Goal: Task Accomplishment & Management: Complete application form

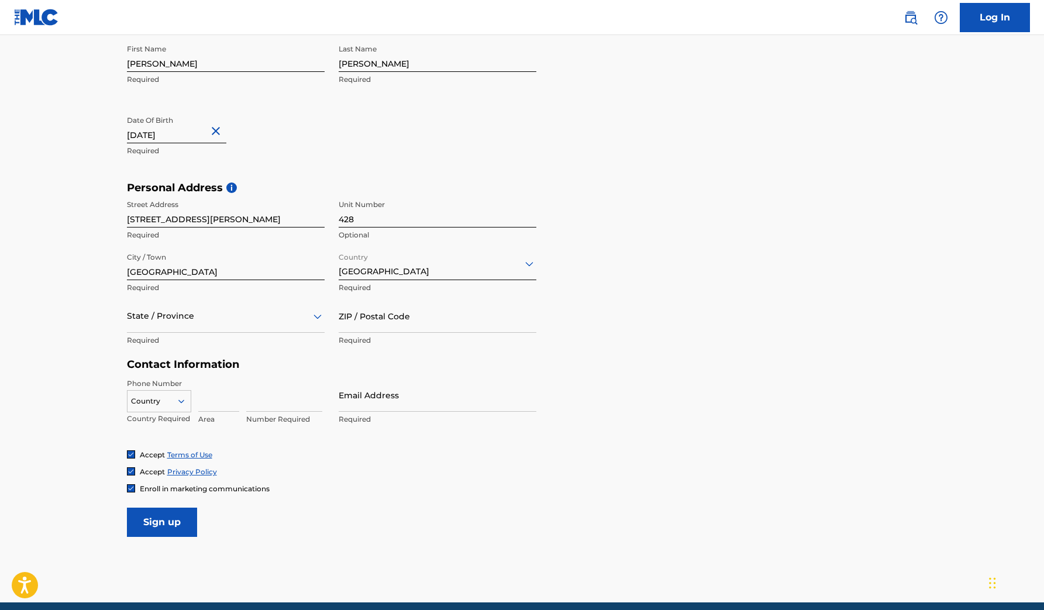
click at [174, 395] on div at bounding box center [159, 401] width 63 height 13
click at [223, 363] on h5 "Contact Information" at bounding box center [332, 364] width 410 height 13
click at [217, 321] on div at bounding box center [226, 316] width 198 height 15
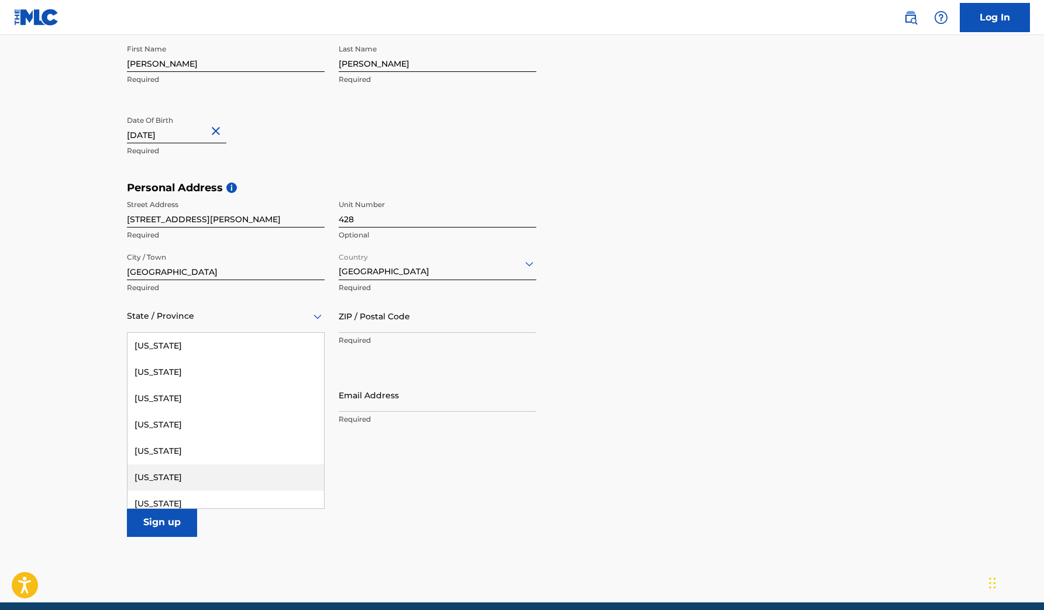
click at [154, 472] on div "[US_STATE]" at bounding box center [226, 478] width 197 height 26
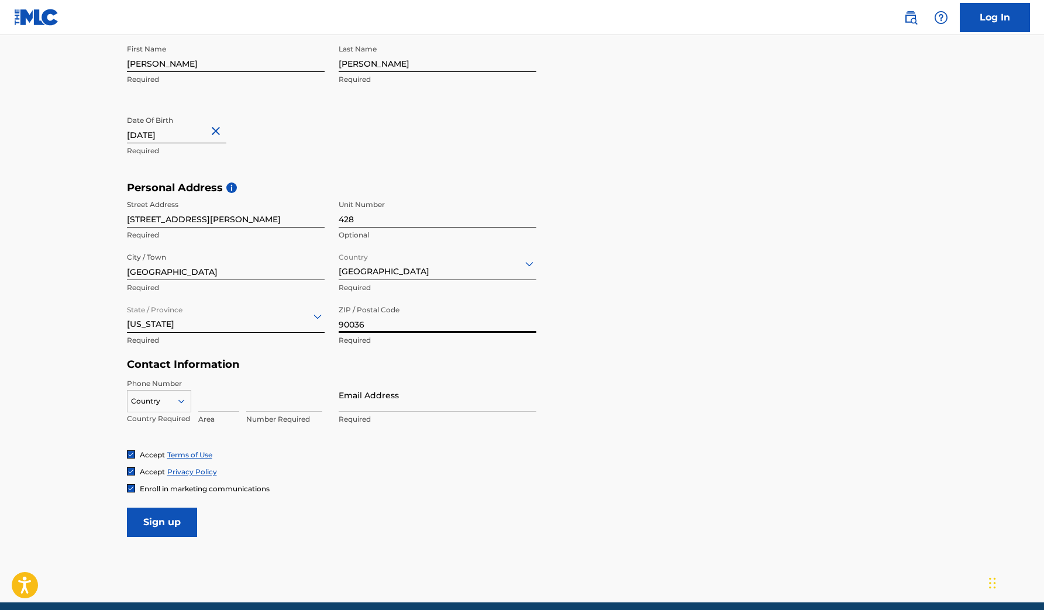
type input "90036"
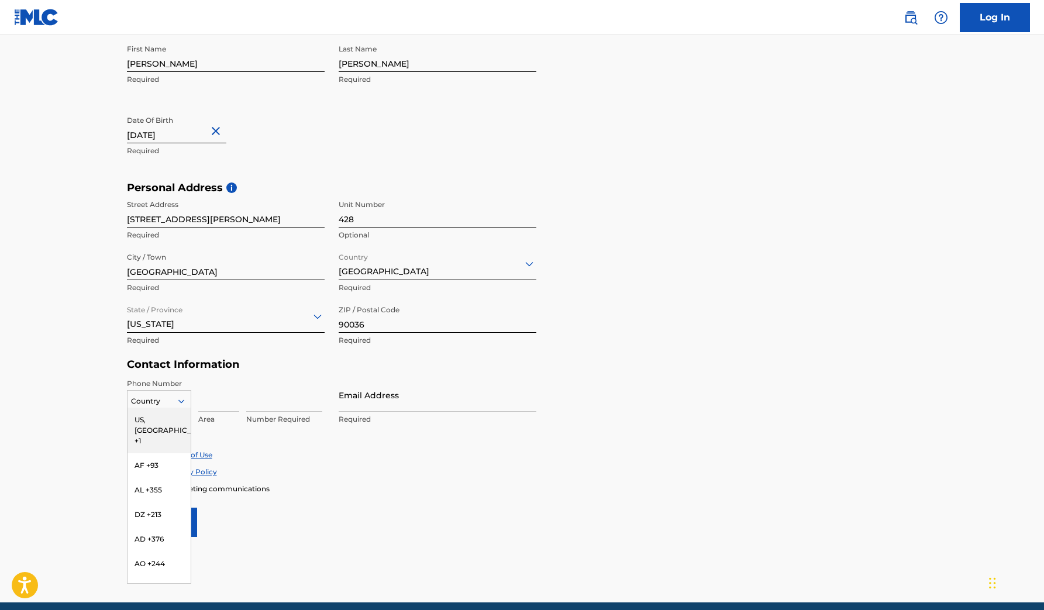
click at [179, 400] on icon at bounding box center [181, 402] width 6 height 4
click at [174, 416] on div "US, [GEOGRAPHIC_DATA] +1" at bounding box center [159, 431] width 63 height 46
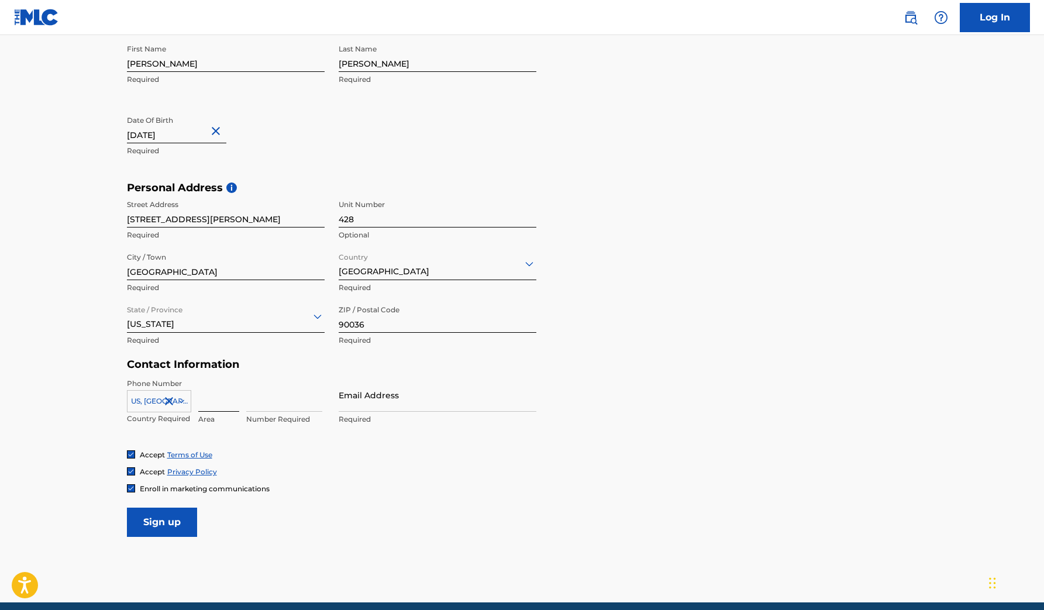
click at [212, 401] on input at bounding box center [218, 395] width 41 height 33
drag, startPoint x: 245, startPoint y: 406, endPoint x: 164, endPoint y: 400, distance: 80.4
click at [164, 400] on div "US, [GEOGRAPHIC_DATA] +1 Country Required 3234286325 Invalid value, length of v…" at bounding box center [226, 405] width 198 height 53
click at [237, 398] on input "3234286325" at bounding box center [218, 395] width 41 height 33
type input "2"
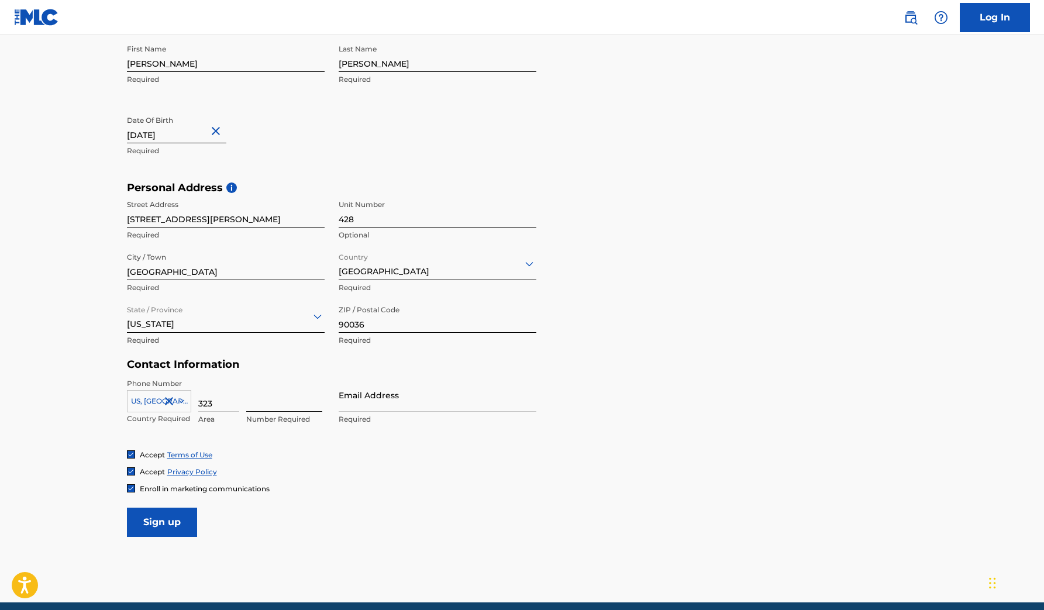
type input "323"
type input "4286325"
click at [336, 448] on div "Phone Number [GEOGRAPHIC_DATA], [GEOGRAPHIC_DATA] +1 Country Required 323 Area …" at bounding box center [332, 414] width 410 height 71
type input "[EMAIL_ADDRESS][DOMAIN_NAME]"
click at [383, 526] on form "User Information First Name [PERSON_NAME] Required Last Name [PERSON_NAME] Requ…" at bounding box center [522, 277] width 791 height 519
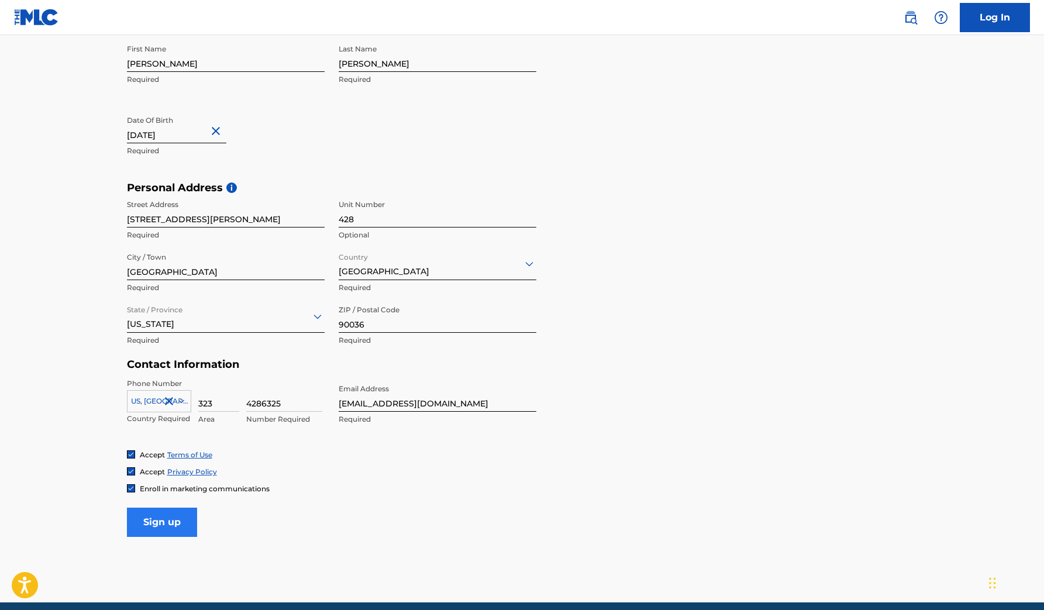
click at [162, 520] on input "Sign up" at bounding box center [162, 522] width 70 height 29
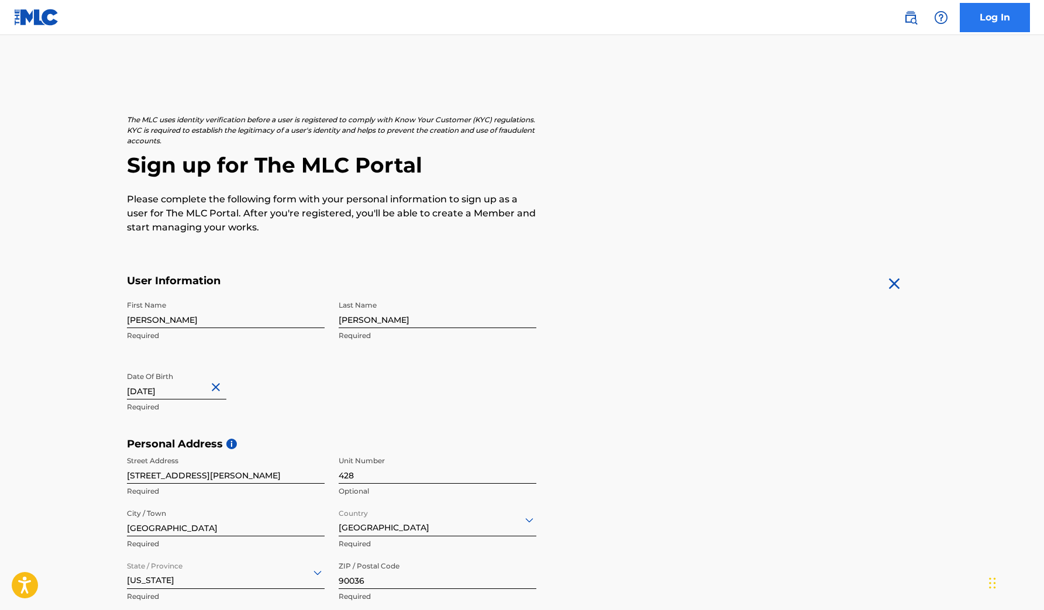
click at [991, 23] on link "Log In" at bounding box center [995, 17] width 70 height 29
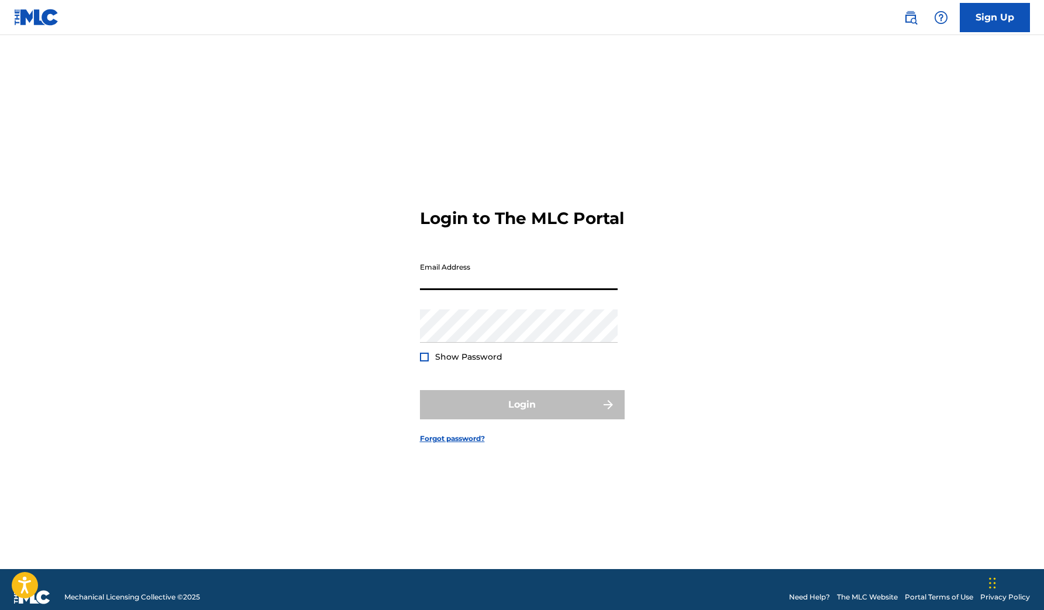
type input "[EMAIL_ADDRESS][DOMAIN_NAME]"
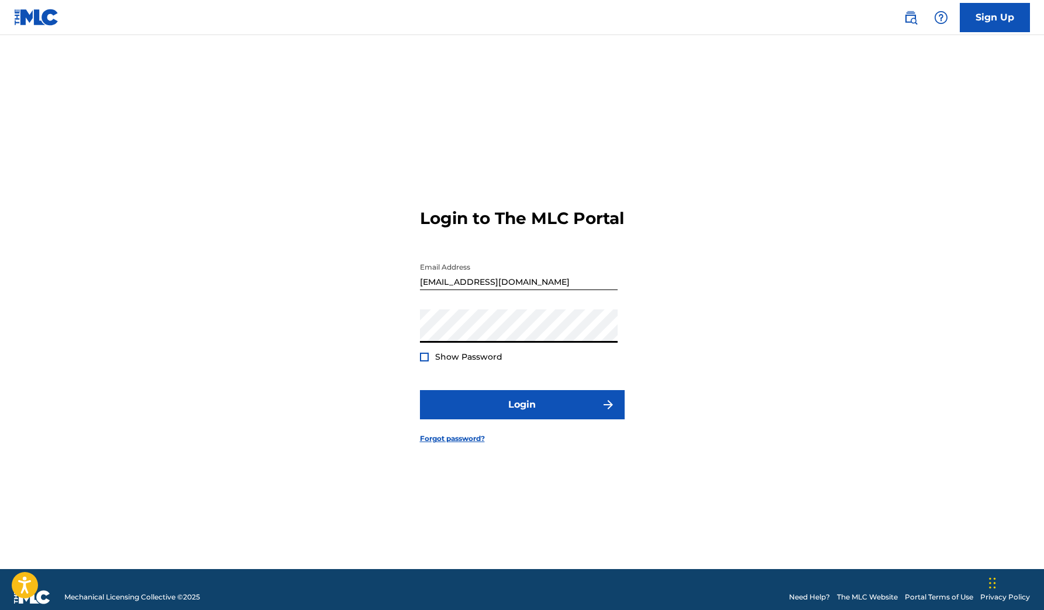
click at [422, 362] on div at bounding box center [424, 357] width 9 height 9
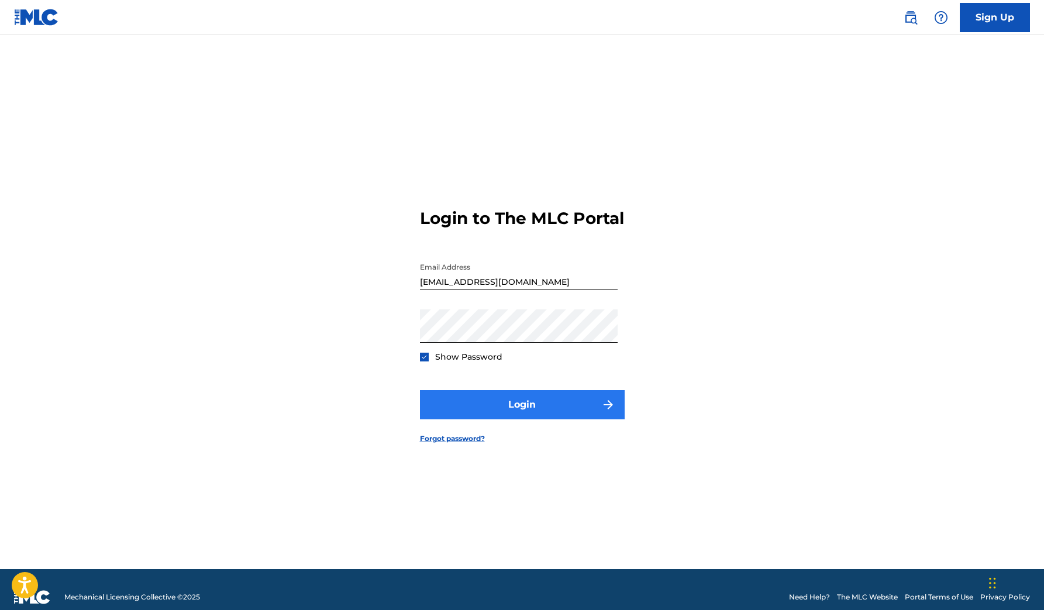
click at [486, 418] on button "Login" at bounding box center [522, 404] width 205 height 29
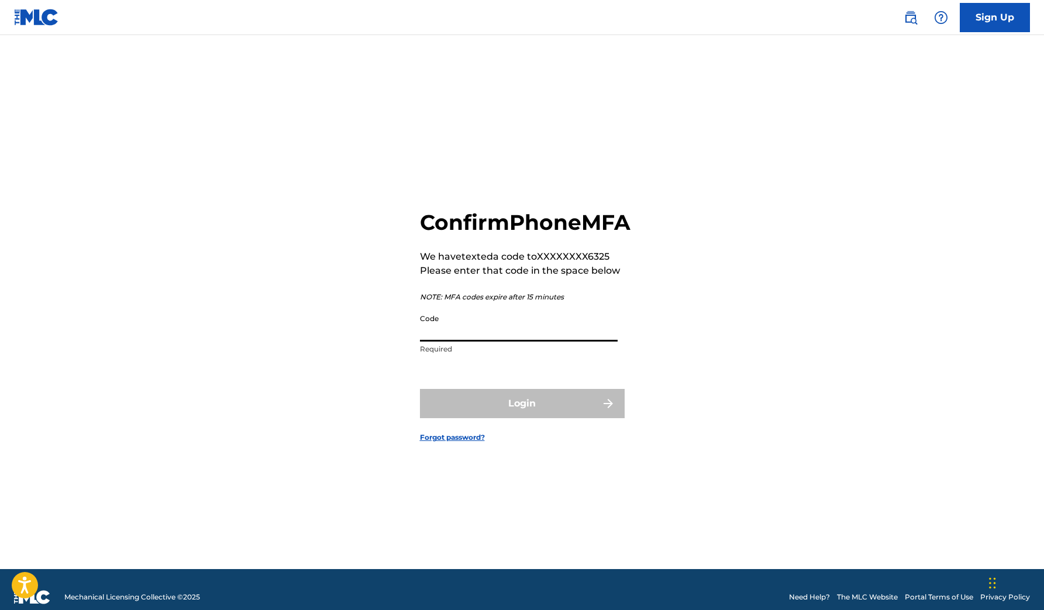
click at [434, 342] on input "Code" at bounding box center [519, 324] width 198 height 33
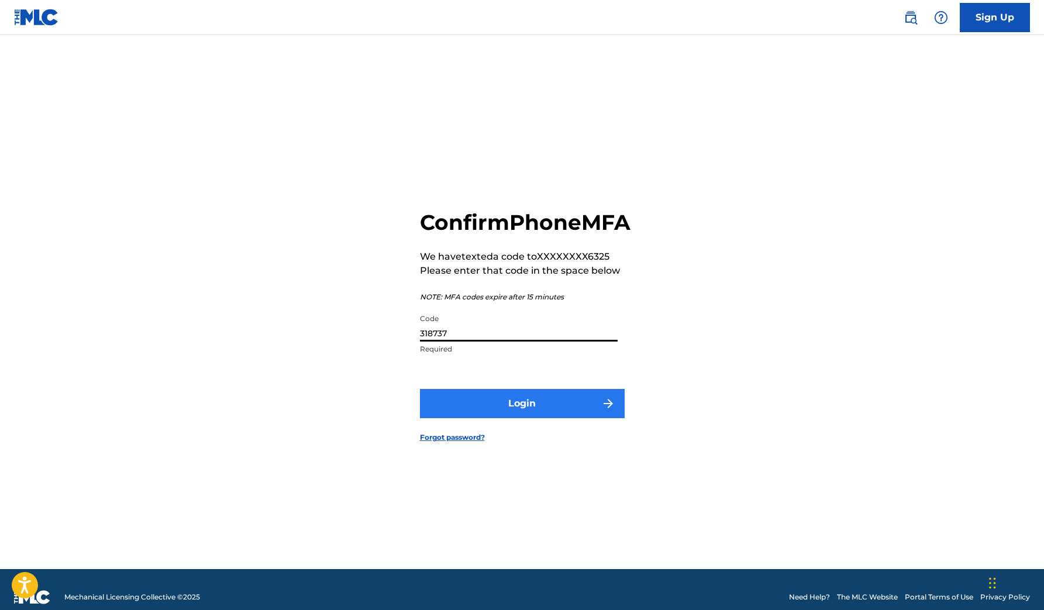
type input "318737"
click at [511, 411] on button "Login" at bounding box center [522, 403] width 205 height 29
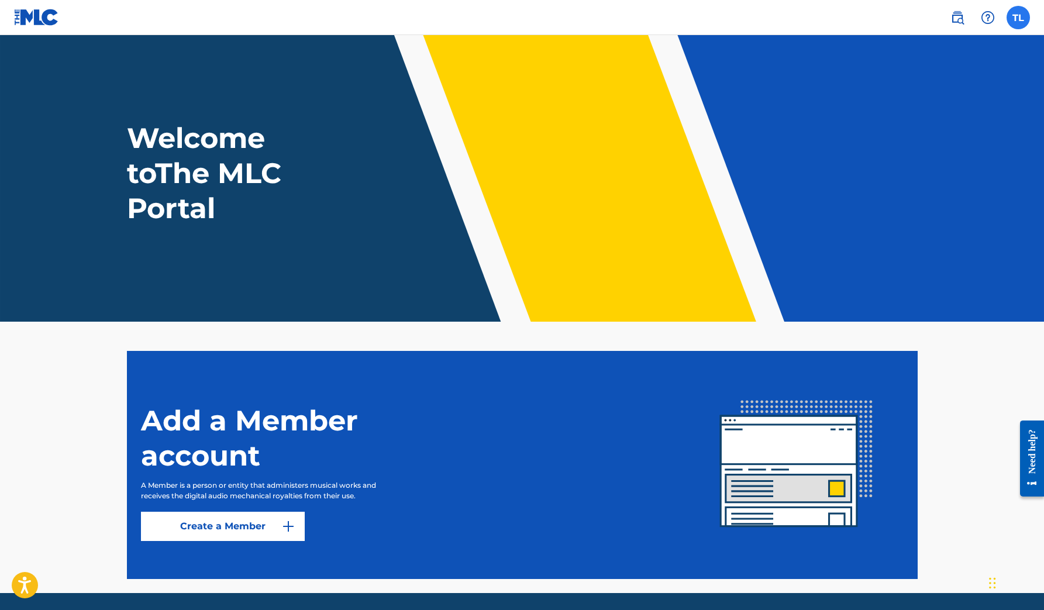
click at [1022, 21] on label at bounding box center [1018, 17] width 23 height 23
click at [1019, 18] on input "TL [PERSON_NAME] [EMAIL_ADDRESS][DOMAIN_NAME] Profile Log out" at bounding box center [1019, 18] width 0 height 0
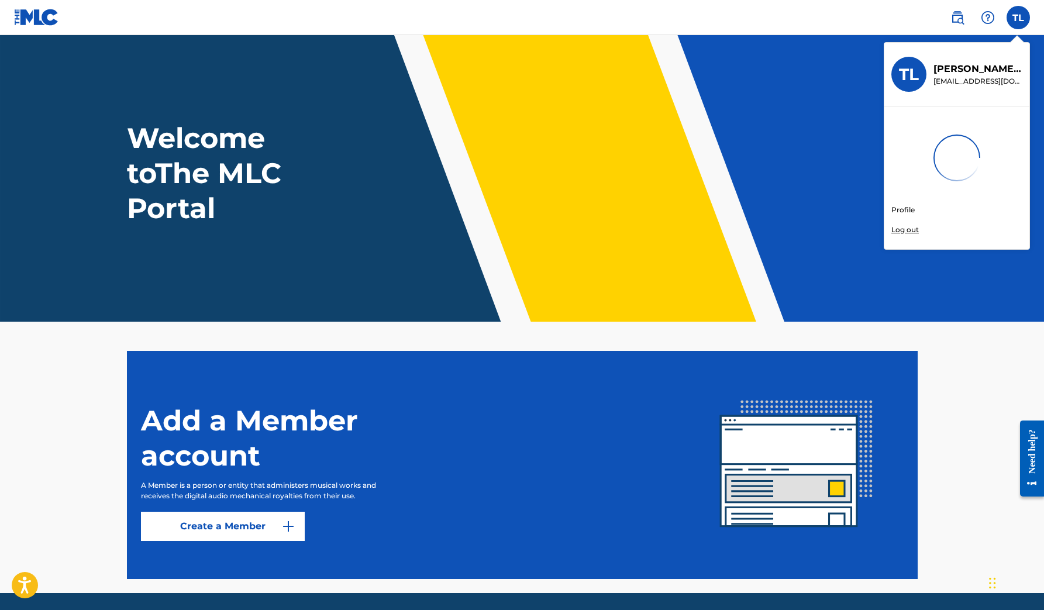
click at [905, 207] on link "Profile" at bounding box center [903, 210] width 23 height 11
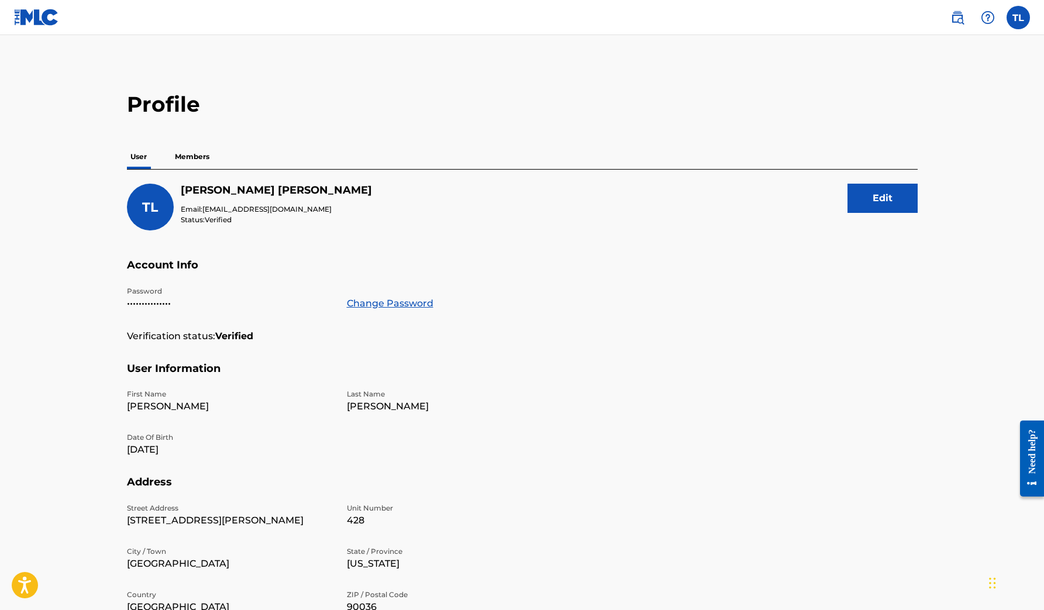
click at [194, 158] on p "Members" at bounding box center [192, 157] width 42 height 25
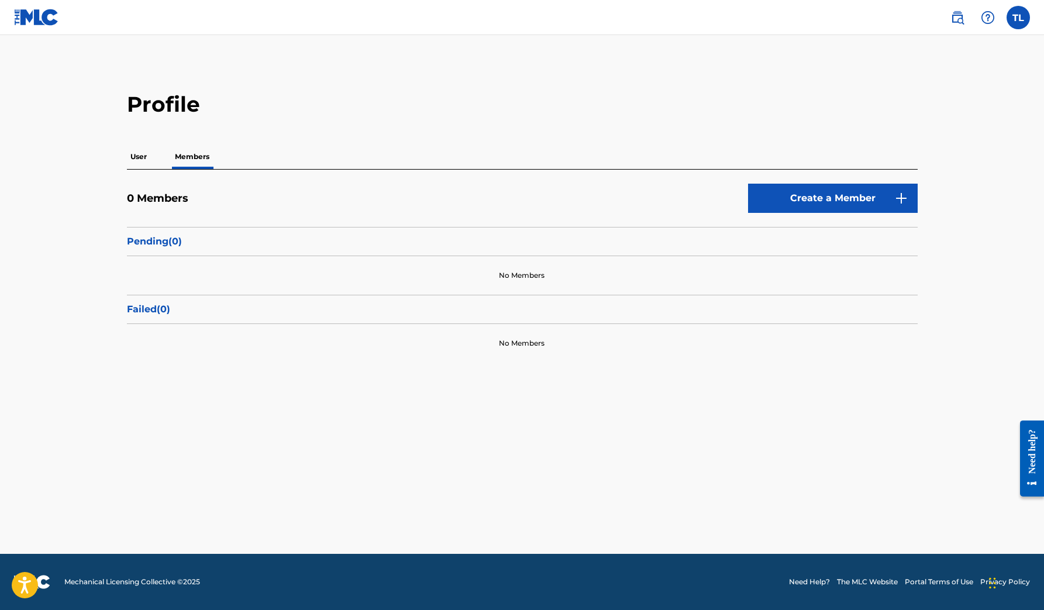
click at [137, 156] on p "User" at bounding box center [138, 157] width 23 height 25
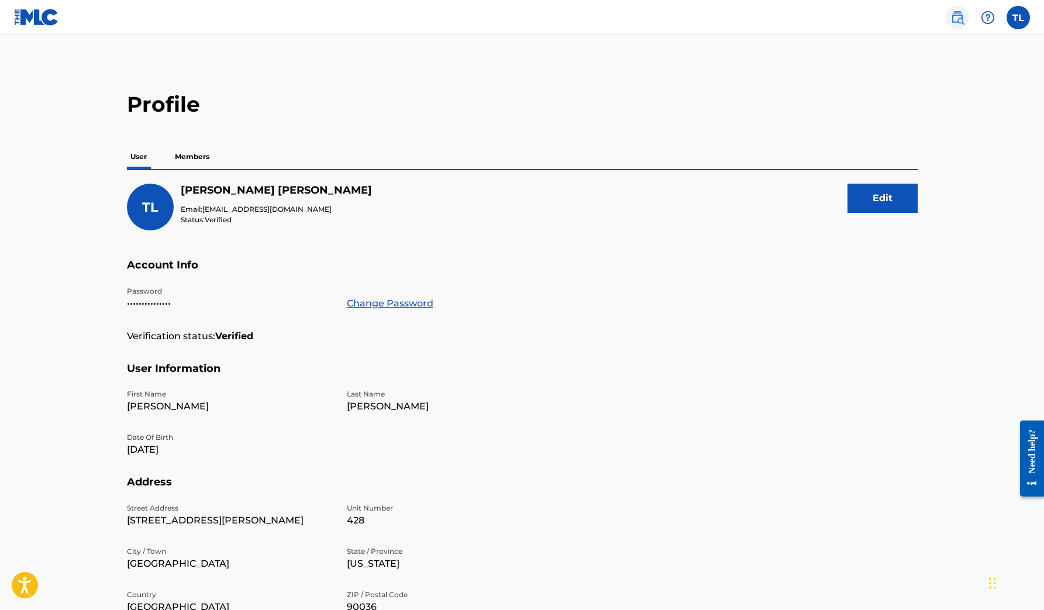
click at [956, 22] on img at bounding box center [958, 18] width 14 height 14
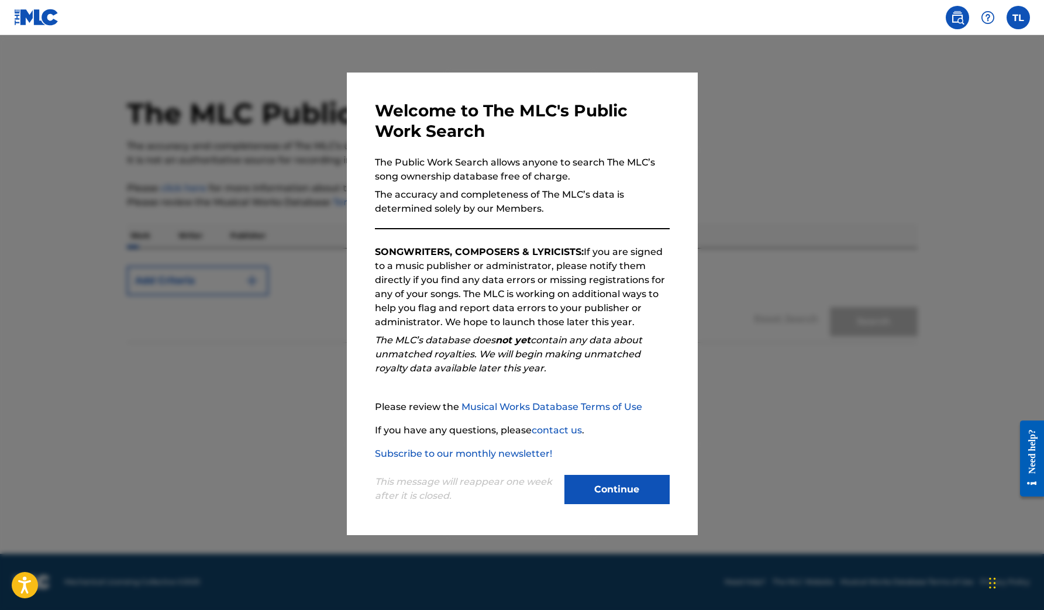
click at [778, 153] on div at bounding box center [522, 340] width 1044 height 610
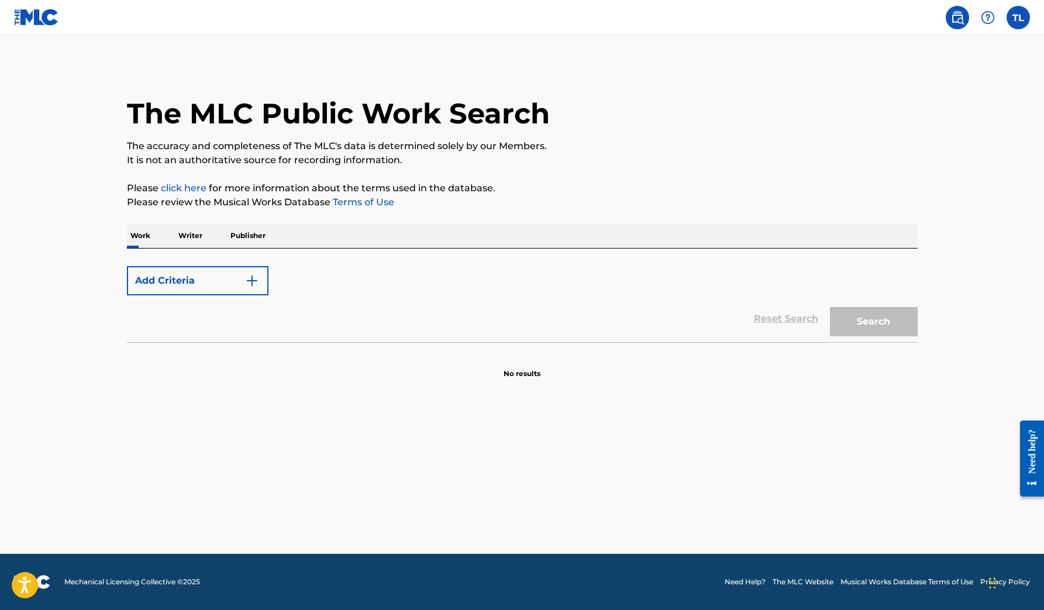
click at [184, 235] on p "Writer" at bounding box center [190, 236] width 31 height 25
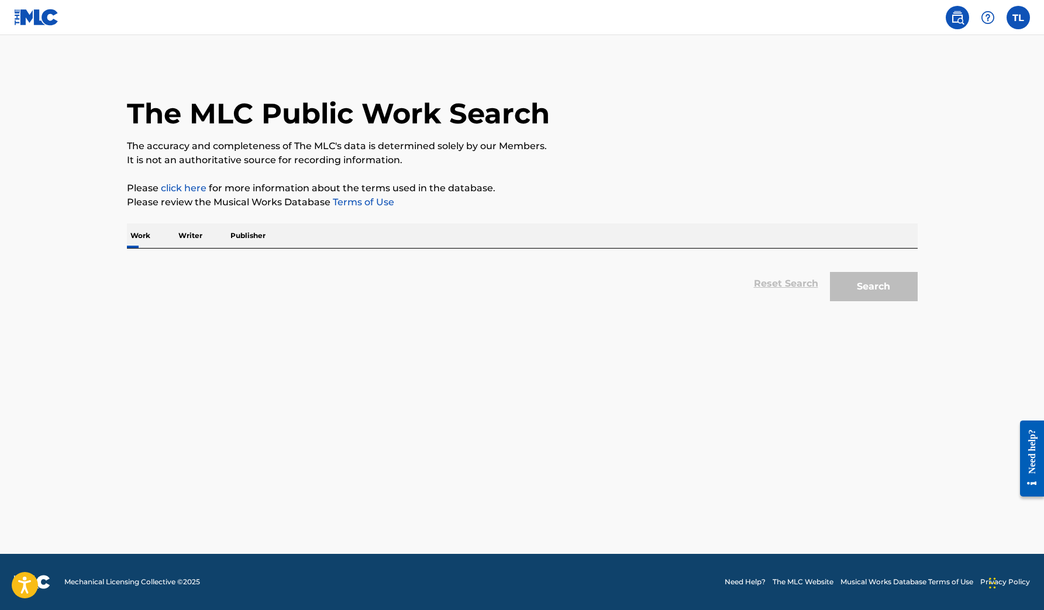
click at [237, 234] on p "Publisher" at bounding box center [248, 236] width 42 height 25
click at [136, 235] on p "Work" at bounding box center [140, 236] width 27 height 25
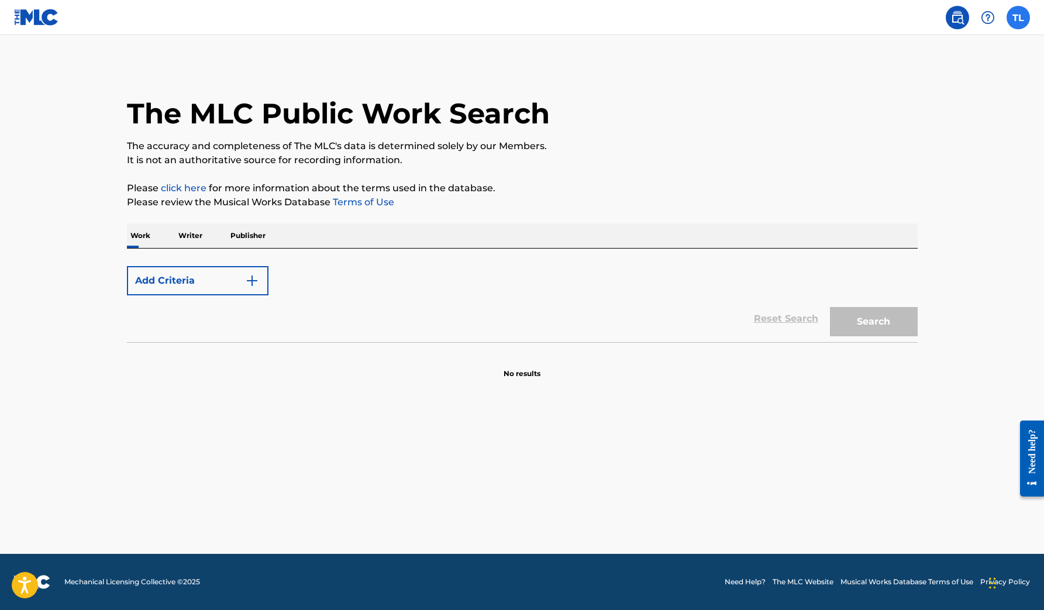
click at [1025, 18] on label at bounding box center [1018, 17] width 23 height 23
click at [1019, 18] on input "TL [PERSON_NAME] [EMAIL_ADDRESS][DOMAIN_NAME] Profile Log out" at bounding box center [1019, 18] width 0 height 0
click at [750, 135] on div "The MLC Public Work Search" at bounding box center [522, 106] width 791 height 85
click at [241, 280] on button "Add Criteria" at bounding box center [198, 280] width 142 height 29
click at [253, 278] on img "Search Form" at bounding box center [252, 281] width 14 height 14
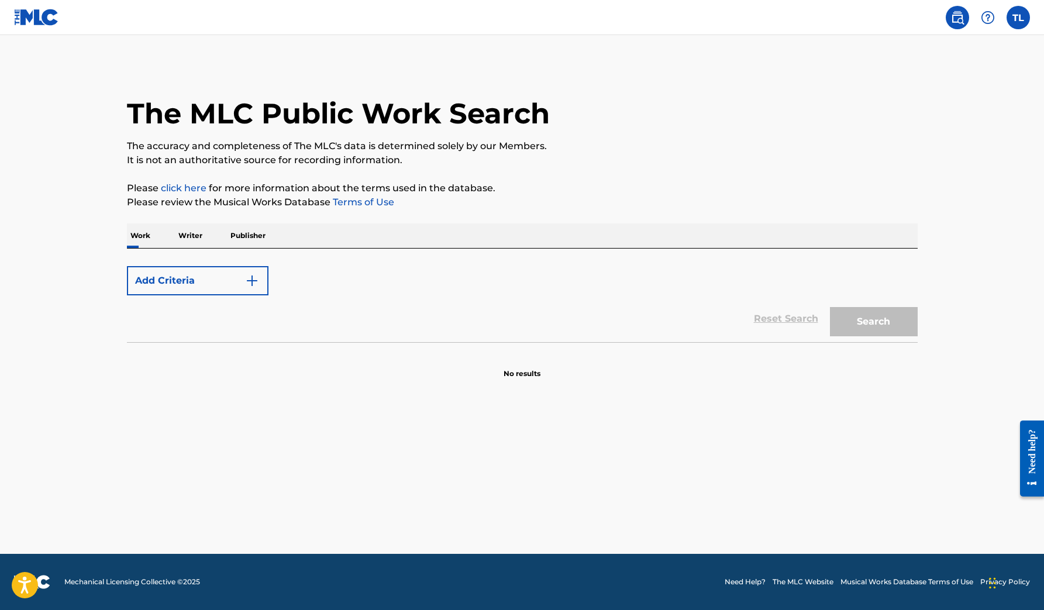
click at [256, 335] on div "Reset Search Search" at bounding box center [522, 319] width 791 height 47
click at [247, 329] on div "Reset Search Search" at bounding box center [522, 319] width 791 height 47
click at [785, 319] on div "Reset Search Search" at bounding box center [522, 319] width 791 height 47
click at [885, 326] on div "Search" at bounding box center [871, 319] width 94 height 47
click at [1018, 13] on label at bounding box center [1018, 17] width 23 height 23
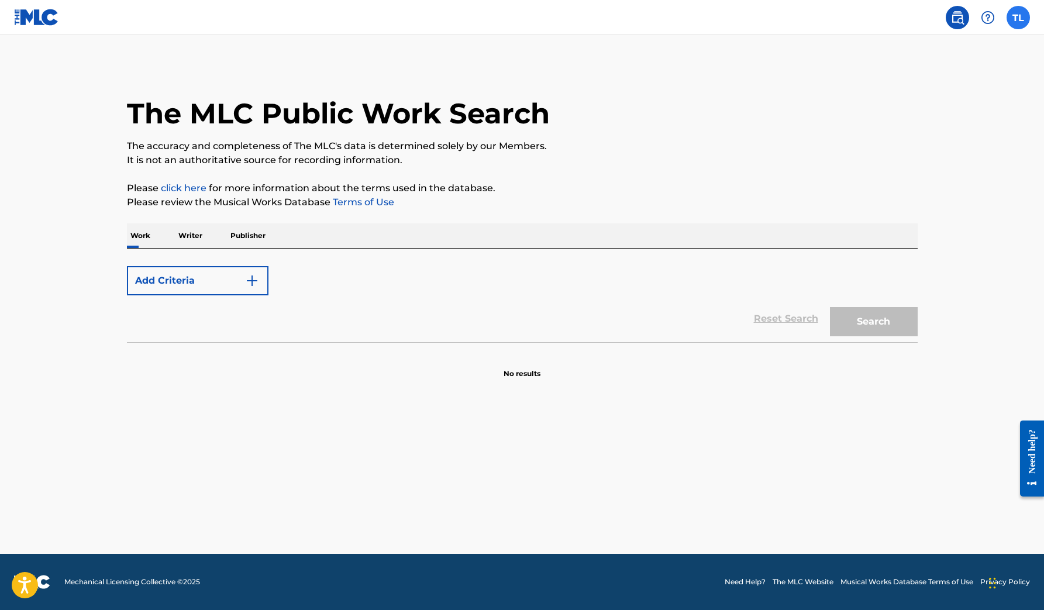
click at [1019, 18] on input "TL [PERSON_NAME] [EMAIL_ADDRESS][DOMAIN_NAME] Profile Log out" at bounding box center [1019, 18] width 0 height 0
click at [30, 16] on img at bounding box center [36, 17] width 45 height 17
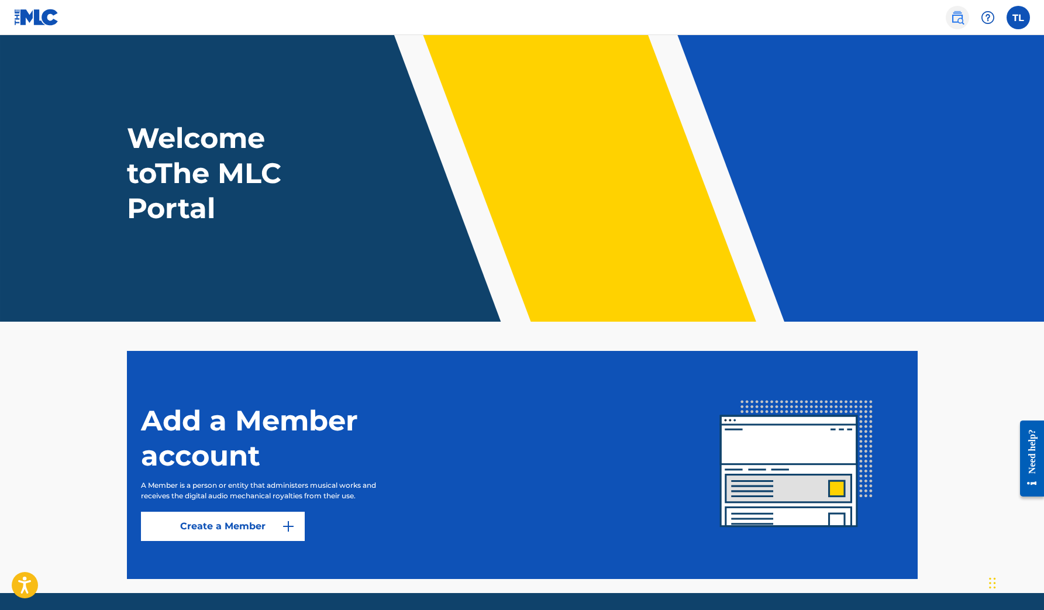
click at [956, 21] on img at bounding box center [958, 18] width 14 height 14
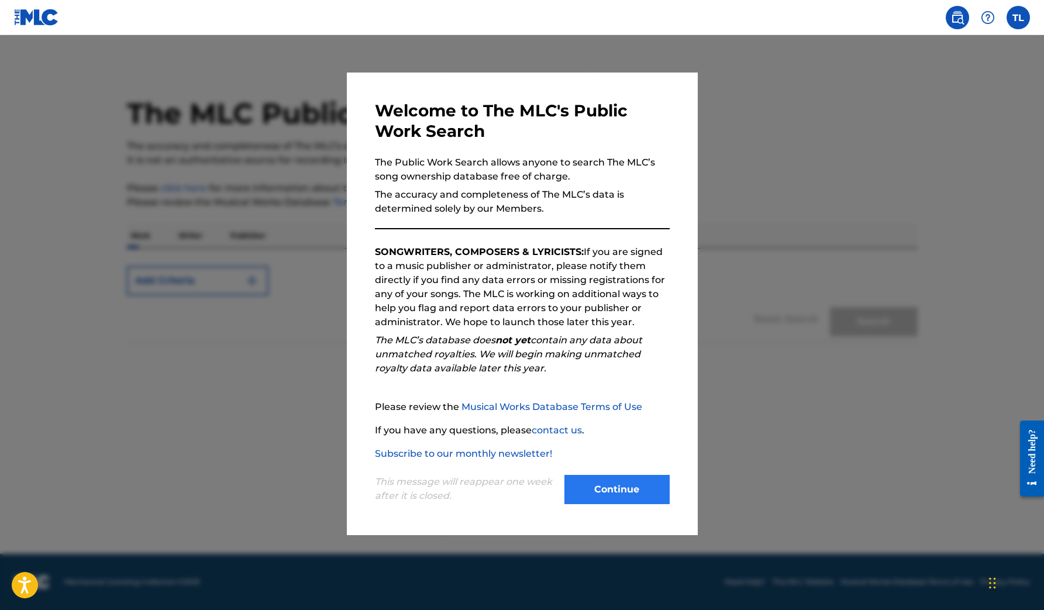
click at [627, 491] on button "Continue" at bounding box center [617, 489] width 105 height 29
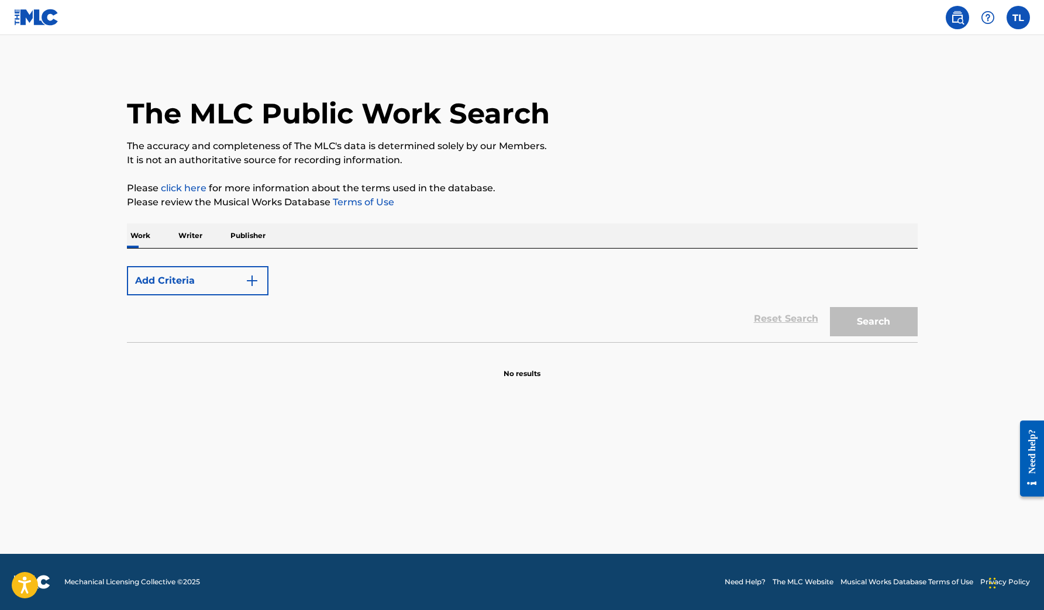
click at [320, 249] on div "Add Criteria Reset Search Search" at bounding box center [522, 296] width 791 height 94
click at [198, 237] on p "Writer" at bounding box center [190, 236] width 31 height 25
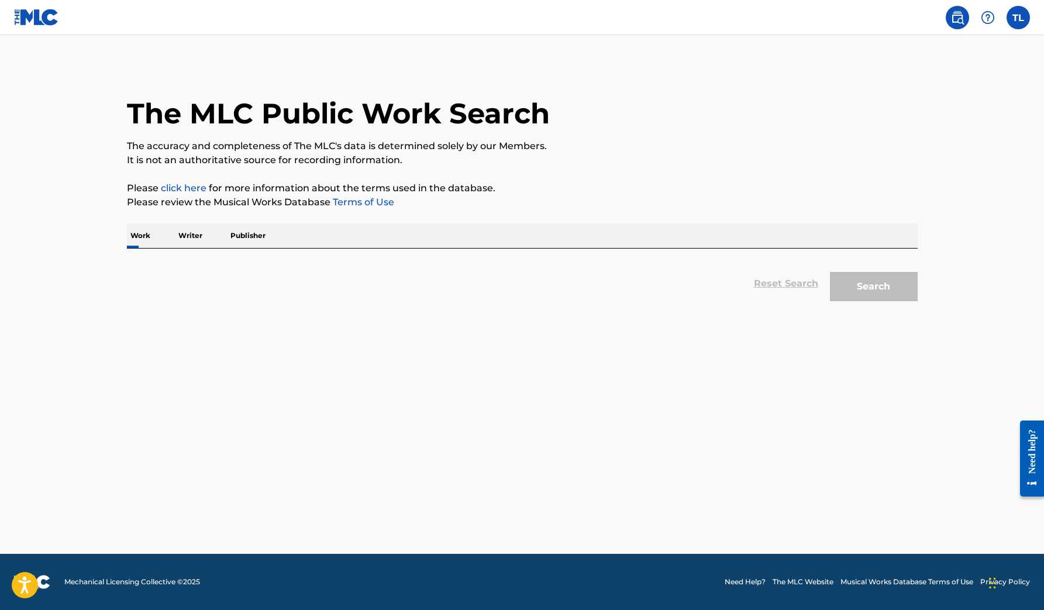
click at [453, 232] on div "Work Writer Publisher" at bounding box center [522, 236] width 791 height 25
click at [420, 230] on div "Work Writer Publisher" at bounding box center [522, 236] width 791 height 25
click at [422, 228] on div "Work Writer Publisher" at bounding box center [522, 236] width 791 height 25
click at [251, 234] on p "Publisher" at bounding box center [248, 236] width 42 height 25
click at [204, 230] on p "Writer" at bounding box center [190, 236] width 31 height 25
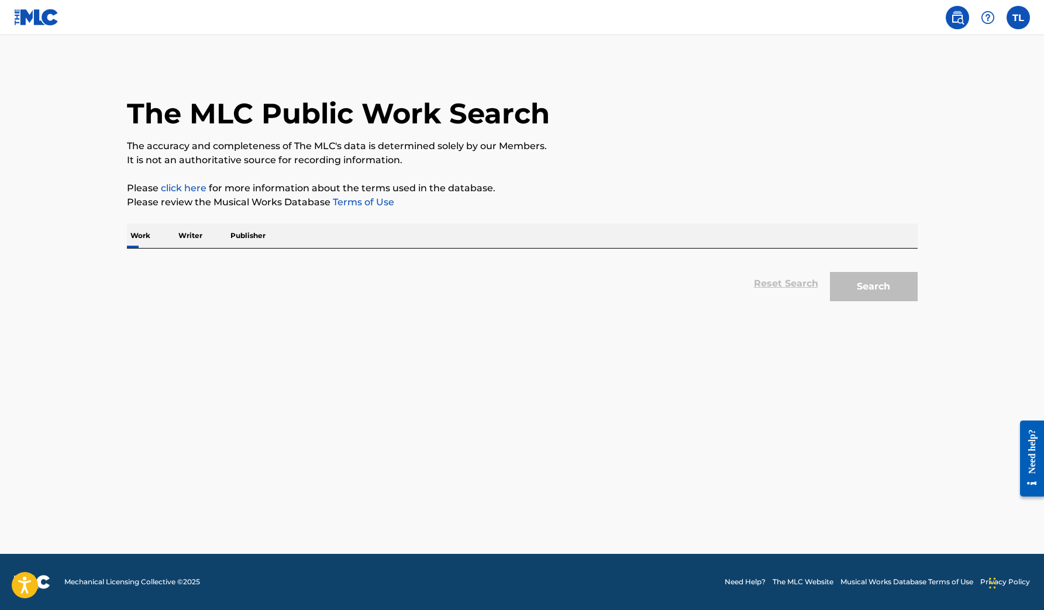
click at [133, 231] on p "Work" at bounding box center [140, 236] width 27 height 25
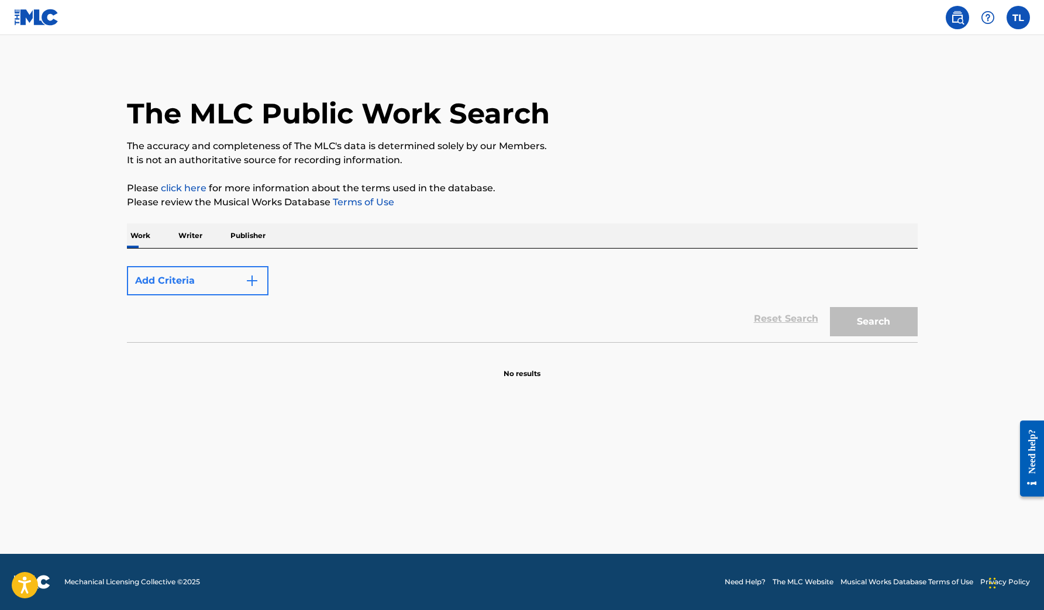
click at [158, 289] on button "Add Criteria" at bounding box center [198, 280] width 142 height 29
click at [158, 281] on button "Add Criteria" at bounding box center [198, 280] width 142 height 29
